Goal: Information Seeking & Learning: Learn about a topic

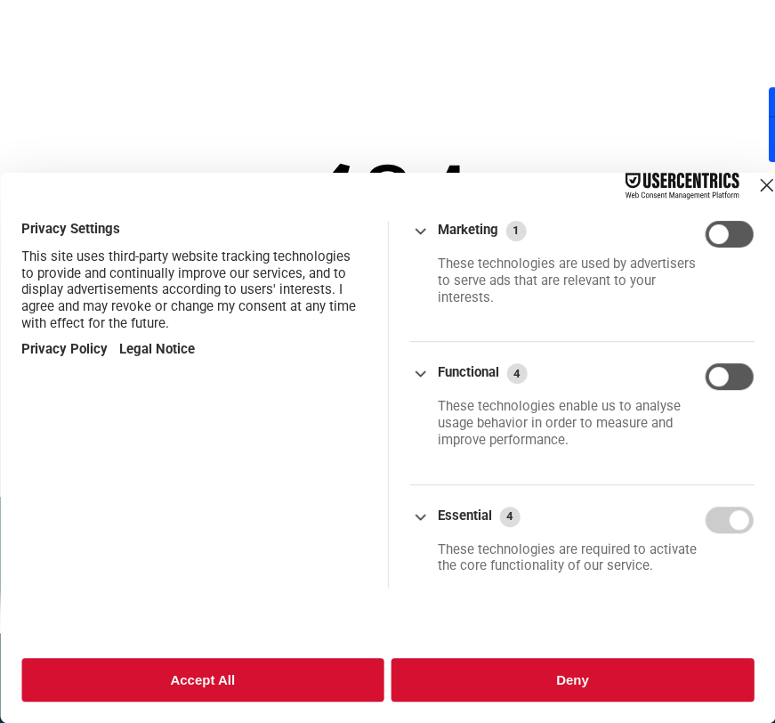
click at [349, 227] on span "Privacy Settings" at bounding box center [193, 229] width 344 height 17
click at [754, 190] on div "Close Layer" at bounding box center [766, 185] width 25 height 25
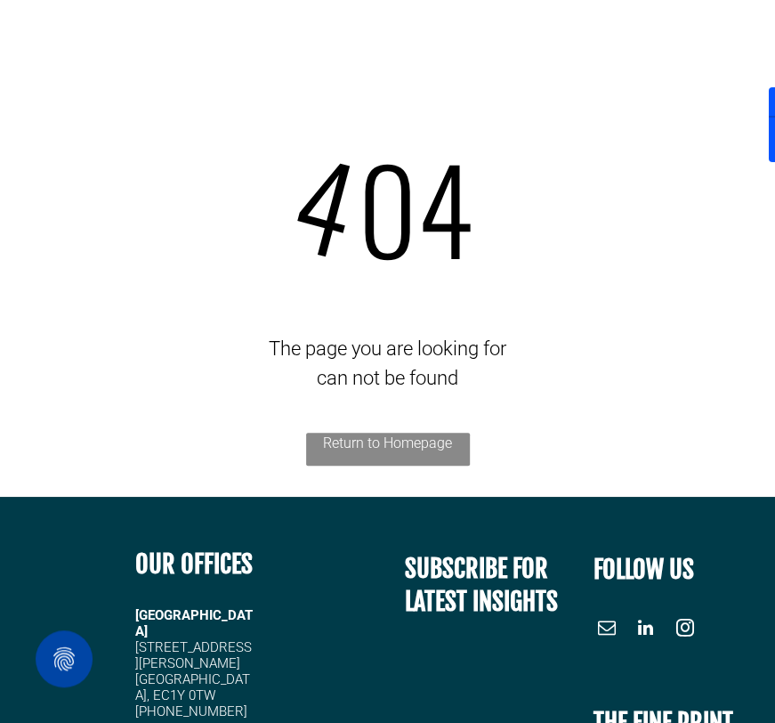
click at [420, 328] on div "4 04 The page you are looking for can not be found Return to Homepage" at bounding box center [388, 301] width 704 height 363
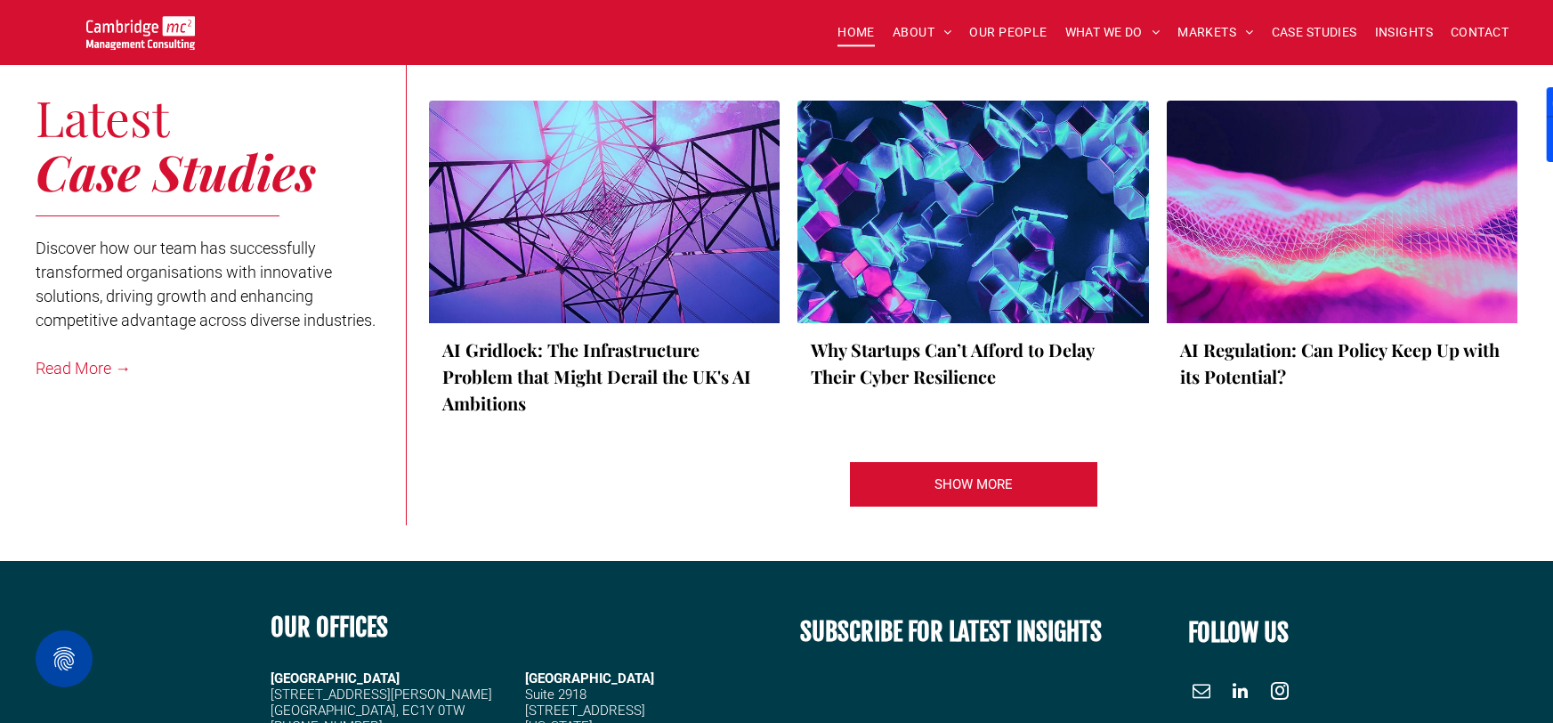
scroll to position [3325, 0]
